Goal: Task Accomplishment & Management: Use online tool/utility

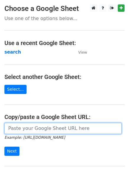
click at [40, 130] on input "url" at bounding box center [62, 128] width 117 height 11
click at [42, 130] on input "url" at bounding box center [62, 128] width 117 height 11
type input "https://docs.google.com/spreadsheets/d/1nC6swY2bykXowXvoZEqmBNJbfxRVZVv91Ga-Idr…"
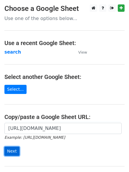
click at [12, 151] on input "Next" at bounding box center [11, 151] width 15 height 9
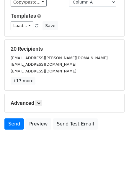
scroll to position [57, 0]
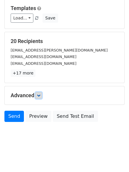
click at [40, 96] on icon at bounding box center [39, 96] width 4 height 4
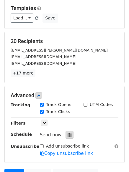
click at [68, 136] on icon at bounding box center [70, 135] width 4 height 4
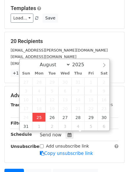
type input "2025-08-25 13:23"
type input "01"
type input "23"
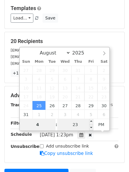
type input "4"
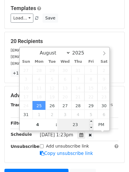
type input "2025-08-25 16:23"
type input "04"
click at [74, 129] on input "23" at bounding box center [75, 125] width 36 height 12
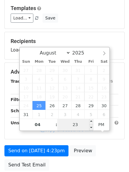
type input "0"
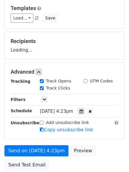
type input "2025-08-25 16:00"
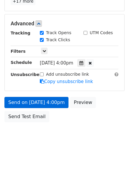
scroll to position [105, 0]
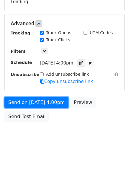
click at [28, 102] on form "Variables Copy/paste... {{Column A}} {{Column B}} {{Column C}} Email column Col…" at bounding box center [64, 25] width 120 height 199
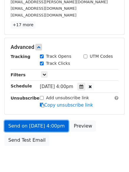
click at [28, 125] on link "Send on Aug 25 at 4:00pm" at bounding box center [36, 126] width 64 height 11
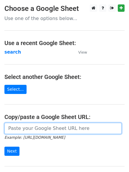
click at [26, 128] on input "url" at bounding box center [62, 128] width 117 height 11
type input "[URL][DOMAIN_NAME]"
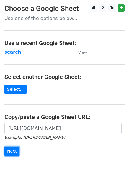
click at [10, 150] on input "Next" at bounding box center [11, 151] width 15 height 9
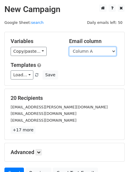
click at [115, 51] on select "Column A Column B Column C" at bounding box center [92, 51] width 47 height 9
select select "Column B"
click at [69, 47] on select "Column A Column B Column C" at bounding box center [92, 51] width 47 height 9
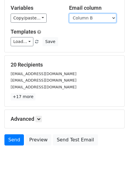
scroll to position [57, 0]
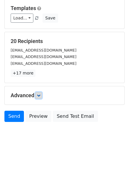
click at [40, 97] on icon at bounding box center [39, 96] width 4 height 4
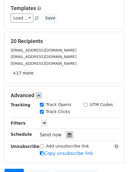
click at [68, 137] on icon at bounding box center [70, 135] width 4 height 4
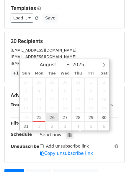
type input "2025-08-26 12:00"
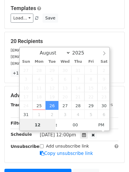
scroll to position [0, 0]
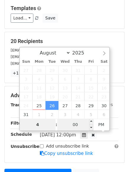
type input "4"
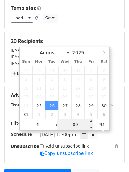
type input "2025-08-26 16:00"
type input "04"
click at [79, 126] on input "00" at bounding box center [75, 125] width 36 height 12
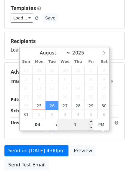
type input "10"
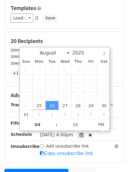
type input "2025-08-26 16:10"
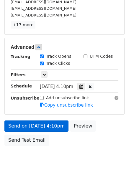
scroll to position [129, 0]
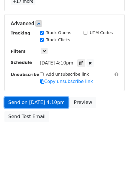
click at [24, 104] on link "Send on Aug 26 at 4:10pm" at bounding box center [36, 102] width 64 height 11
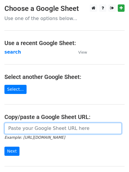
click at [53, 133] on input "url" at bounding box center [62, 128] width 117 height 11
type input "[URL][DOMAIN_NAME]"
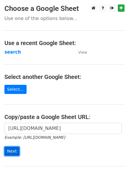
click at [11, 151] on input "Next" at bounding box center [11, 151] width 15 height 9
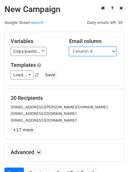
click at [114, 51] on select "Column A Column B Column C" at bounding box center [92, 51] width 47 height 9
select select "Column C"
click at [69, 47] on select "Column A Column B Column C" at bounding box center [92, 51] width 47 height 9
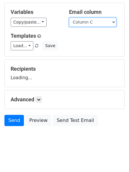
scroll to position [33, 0]
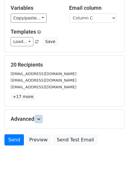
click at [40, 119] on icon at bounding box center [39, 120] width 4 height 4
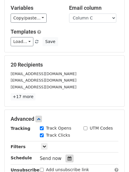
click at [66, 157] on div at bounding box center [70, 159] width 8 height 8
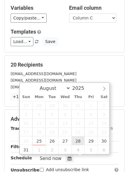
type input "[DATE] 12:00"
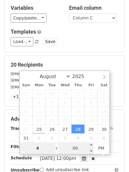
type input "4"
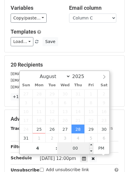
type input "[DATE] 16:00"
type input "04"
click at [78, 149] on input "00" at bounding box center [75, 149] width 36 height 12
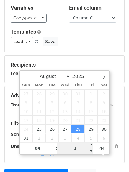
type input "15"
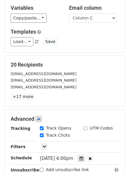
type input "[DATE] 16:15"
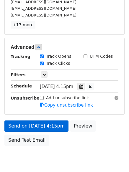
scroll to position [129, 0]
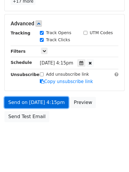
click at [32, 103] on link "Send on [DATE] 4:15pm" at bounding box center [36, 102] width 64 height 11
